Goal: Transaction & Acquisition: Purchase product/service

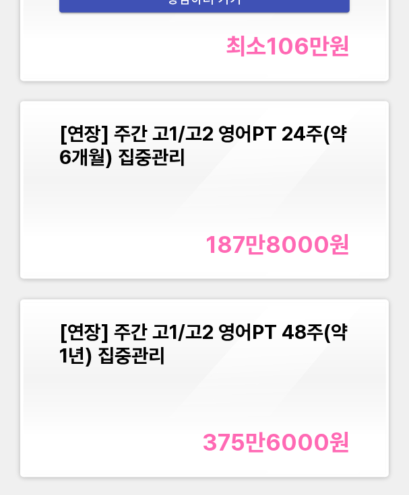
scroll to position [1077, 0]
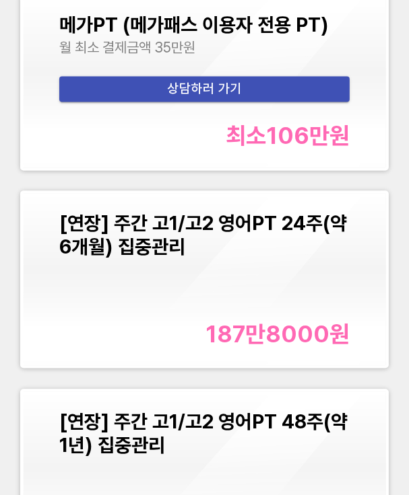
click at [286, 331] on div "187만8000 원" at bounding box center [277, 334] width 144 height 28
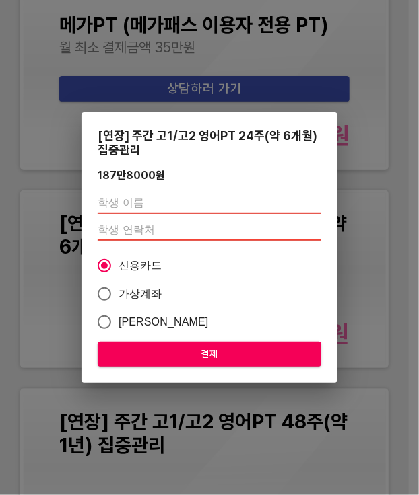
click at [132, 207] on input "text" at bounding box center [209, 203] width 223 height 22
type input "r"
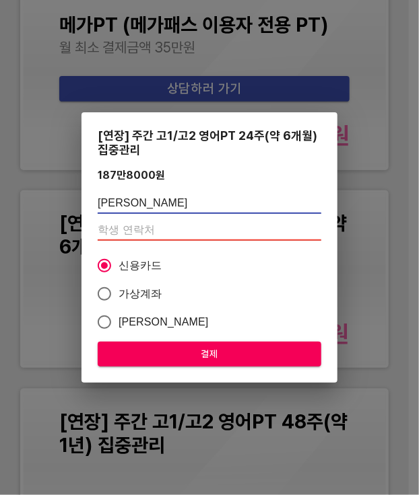
type input "[PERSON_NAME]"
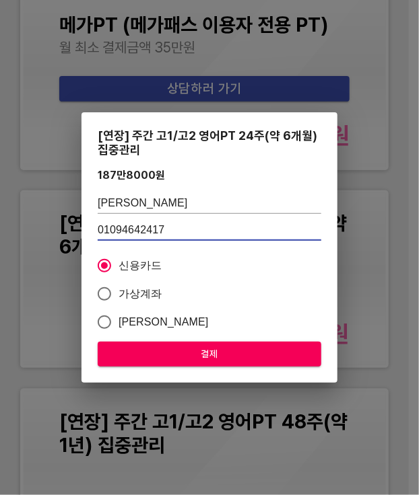
type input "01094642417"
click at [146, 267] on span "신용카드" at bounding box center [140, 266] width 44 height 16
click at [118, 267] on input "신용카드" at bounding box center [104, 266] width 28 height 28
click at [190, 353] on span "결제" at bounding box center [209, 354] width 202 height 17
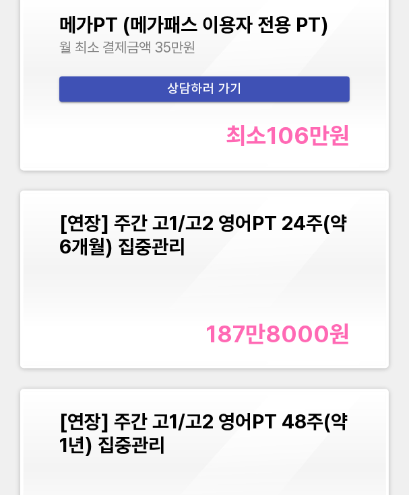
click at [248, 306] on div "[연장] 주간 고1/고2 영어PT 24주(약 6개월) 집중관리 187만8000 원" at bounding box center [204, 279] width 290 height 136
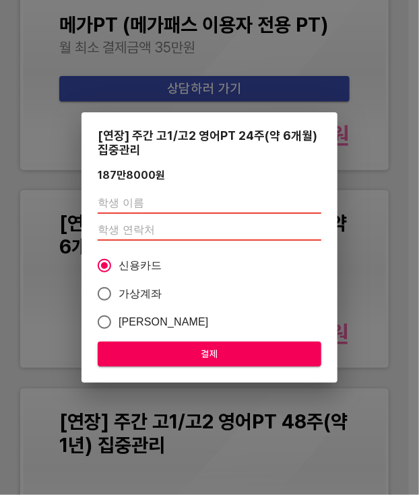
click at [168, 199] on input "text" at bounding box center [209, 203] width 223 height 22
type input "[PERSON_NAME]"
type input "01094642417"
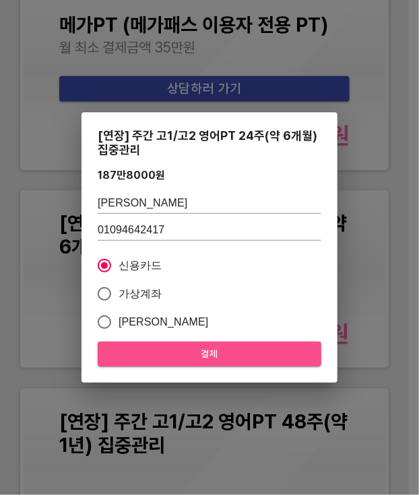
click at [197, 357] on span "결제" at bounding box center [209, 354] width 202 height 17
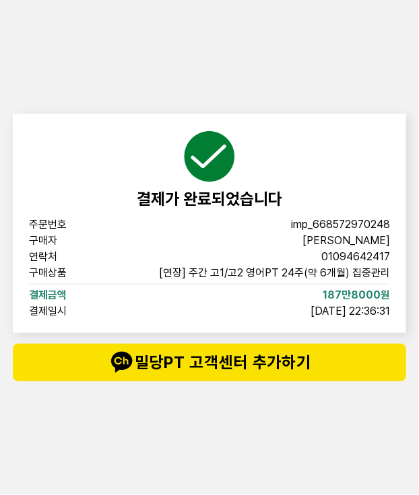
click at [171, 68] on div "결제가 완료되었습니다 주문번호 imp_[PHONE_NUMBER] 구매자 [PERSON_NAME] 연락처 01094642417 구매상품 [연장]…" at bounding box center [209, 247] width 404 height 495
drag, startPoint x: 211, startPoint y: 147, endPoint x: 215, endPoint y: 141, distance: 7.8
click at [211, 148] on img at bounding box center [209, 157] width 54 height 54
